Goal: Browse casually

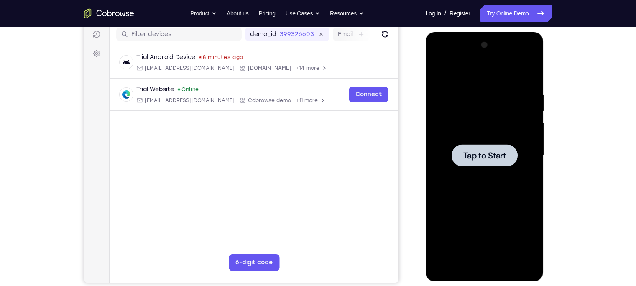
click at [453, 97] on div at bounding box center [484, 155] width 105 height 234
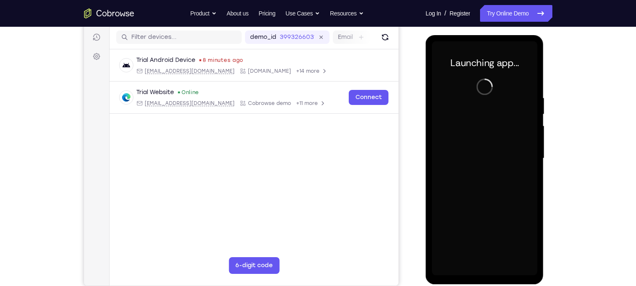
scroll to position [104, 0]
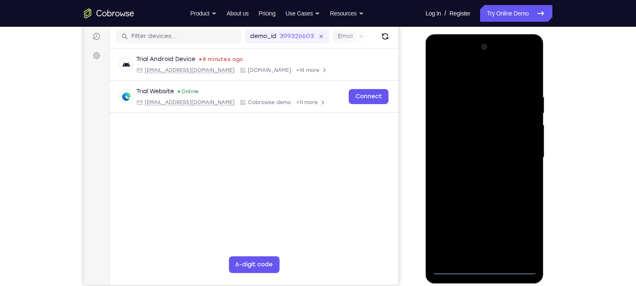
click at [481, 269] on div at bounding box center [484, 158] width 105 height 234
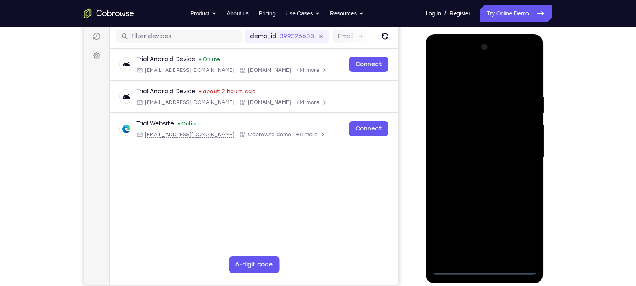
click at [523, 234] on div at bounding box center [484, 158] width 105 height 234
click at [453, 74] on div at bounding box center [484, 158] width 105 height 234
click at [519, 149] on div at bounding box center [484, 158] width 105 height 234
click at [472, 172] on div at bounding box center [484, 158] width 105 height 234
click at [465, 150] on div at bounding box center [484, 158] width 105 height 234
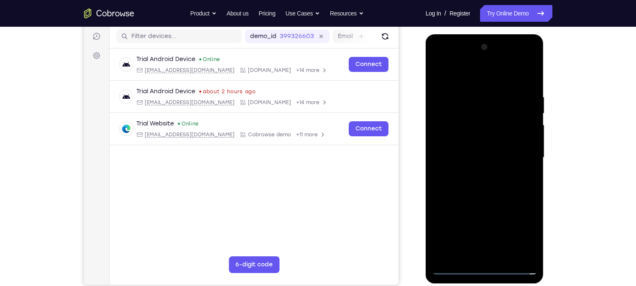
click at [477, 133] on div at bounding box center [484, 158] width 105 height 234
click at [472, 158] on div at bounding box center [484, 158] width 105 height 234
click at [467, 187] on div at bounding box center [484, 158] width 105 height 234
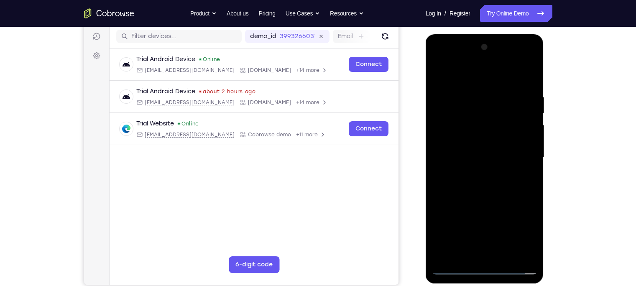
click at [469, 180] on div at bounding box center [484, 158] width 105 height 234
click at [486, 158] on div at bounding box center [484, 158] width 105 height 234
click at [479, 193] on div at bounding box center [484, 158] width 105 height 234
click at [478, 150] on div at bounding box center [484, 158] width 105 height 234
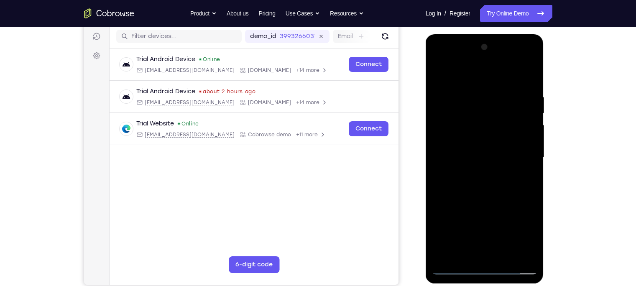
click at [478, 150] on div at bounding box center [484, 158] width 105 height 234
click at [476, 91] on div at bounding box center [484, 158] width 105 height 234
click at [495, 130] on div at bounding box center [484, 158] width 105 height 234
click at [488, 147] on div at bounding box center [484, 158] width 105 height 234
click at [440, 74] on div at bounding box center [484, 158] width 105 height 234
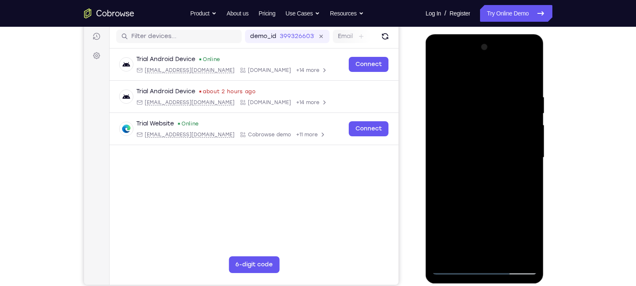
click at [437, 130] on div at bounding box center [484, 158] width 105 height 234
click at [440, 145] on div at bounding box center [484, 158] width 105 height 234
click at [439, 119] on div at bounding box center [484, 158] width 105 height 234
click at [525, 122] on div at bounding box center [484, 158] width 105 height 234
click at [525, 121] on div at bounding box center [484, 158] width 105 height 234
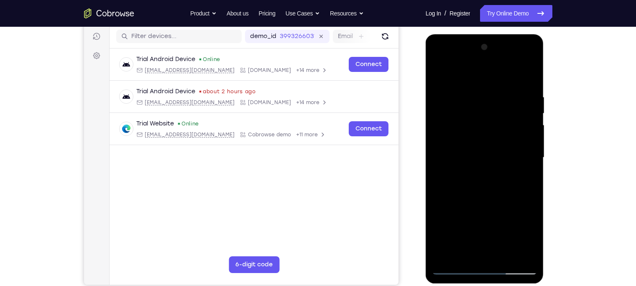
click at [525, 121] on div at bounding box center [484, 158] width 105 height 234
click at [462, 250] on div at bounding box center [484, 158] width 105 height 234
click at [483, 173] on div at bounding box center [484, 158] width 105 height 234
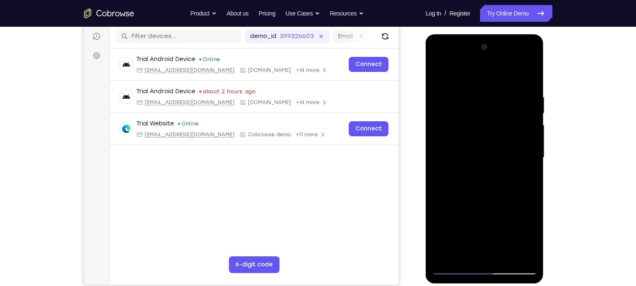
click at [476, 251] on div at bounding box center [484, 158] width 105 height 234
click at [533, 235] on div at bounding box center [484, 158] width 105 height 234
click at [484, 99] on div at bounding box center [484, 158] width 105 height 234
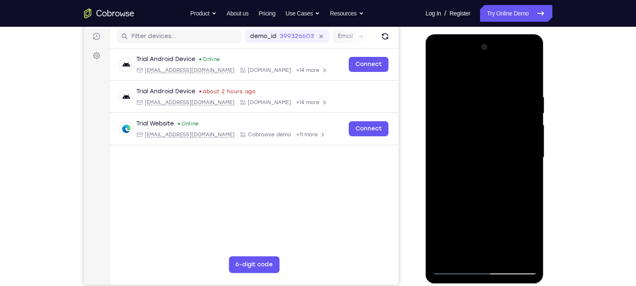
click at [462, 256] on div at bounding box center [484, 158] width 105 height 234
click at [474, 155] on div at bounding box center [484, 158] width 105 height 234
click at [464, 257] on div at bounding box center [484, 158] width 105 height 234
click at [496, 166] on div at bounding box center [484, 158] width 105 height 234
click at [498, 253] on div at bounding box center [484, 158] width 105 height 234
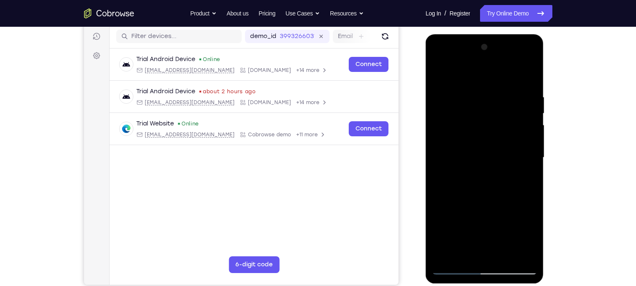
click at [474, 251] on div at bounding box center [484, 158] width 105 height 234
click at [499, 174] on div at bounding box center [484, 158] width 105 height 234
click at [498, 252] on div at bounding box center [484, 158] width 105 height 234
click at [524, 254] on div at bounding box center [484, 158] width 105 height 234
click at [527, 78] on div at bounding box center [484, 158] width 105 height 234
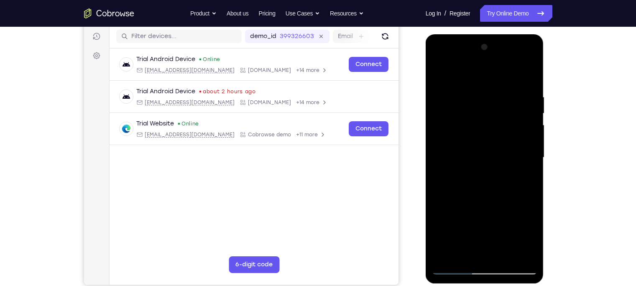
drag, startPoint x: 493, startPoint y: 112, endPoint x: 422, endPoint y: 310, distance: 211.3
click at [425, 285] on html "Online web based iOS Simulators and Android Emulators. Run iPhone, iPad, Mobile…" at bounding box center [484, 159] width 119 height 251
click at [504, 255] on div at bounding box center [484, 158] width 105 height 234
click at [481, 203] on div at bounding box center [484, 158] width 105 height 234
click at [441, 73] on div at bounding box center [484, 158] width 105 height 234
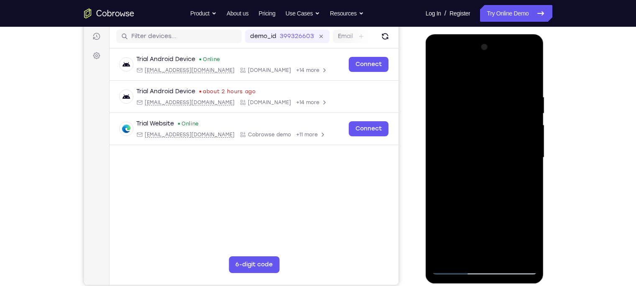
click at [527, 93] on div at bounding box center [484, 158] width 105 height 234
click at [500, 146] on div at bounding box center [484, 158] width 105 height 234
click at [529, 80] on div at bounding box center [484, 158] width 105 height 234
drag, startPoint x: 474, startPoint y: 136, endPoint x: 423, endPoint y: 313, distance: 183.9
click at [425, 285] on html "Online web based iOS Simulators and Android Emulators. Run iPhone, iPad, Mobile…" at bounding box center [484, 159] width 119 height 251
